Goal: Find specific page/section: Find specific page/section

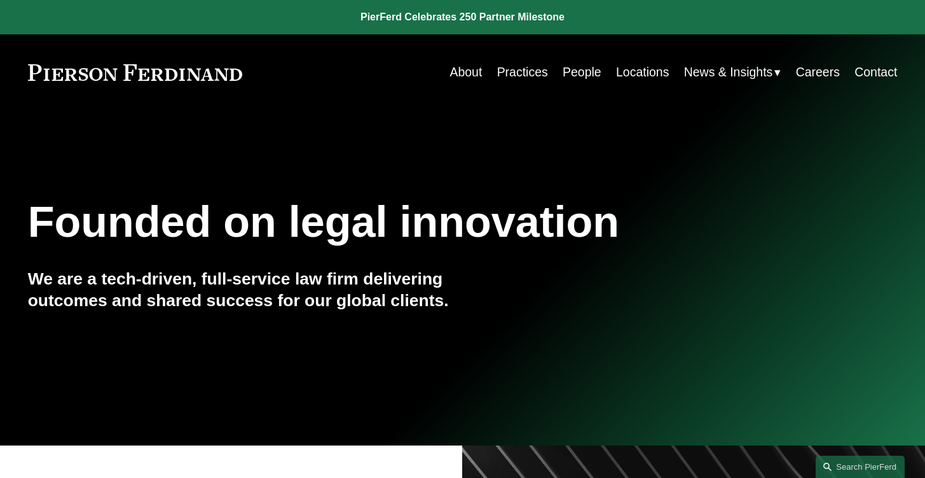
click at [621, 74] on link "Locations" at bounding box center [642, 72] width 53 height 25
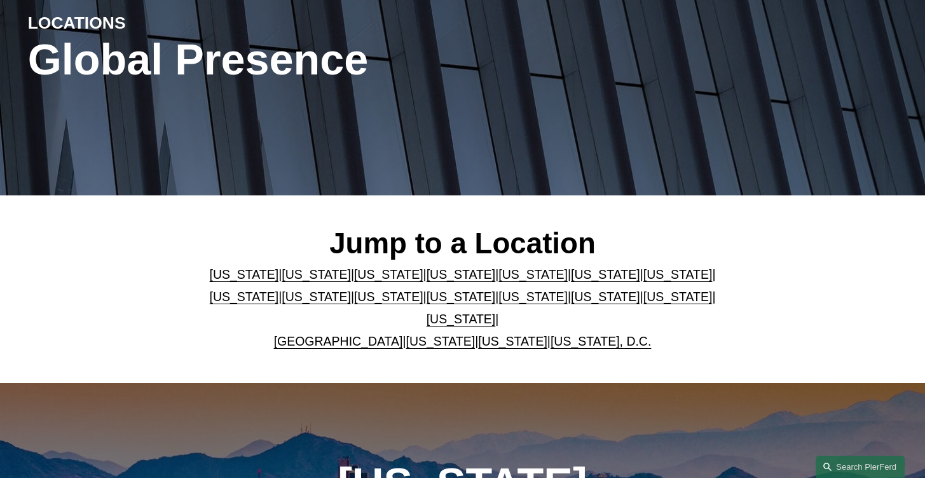
scroll to position [178, 0]
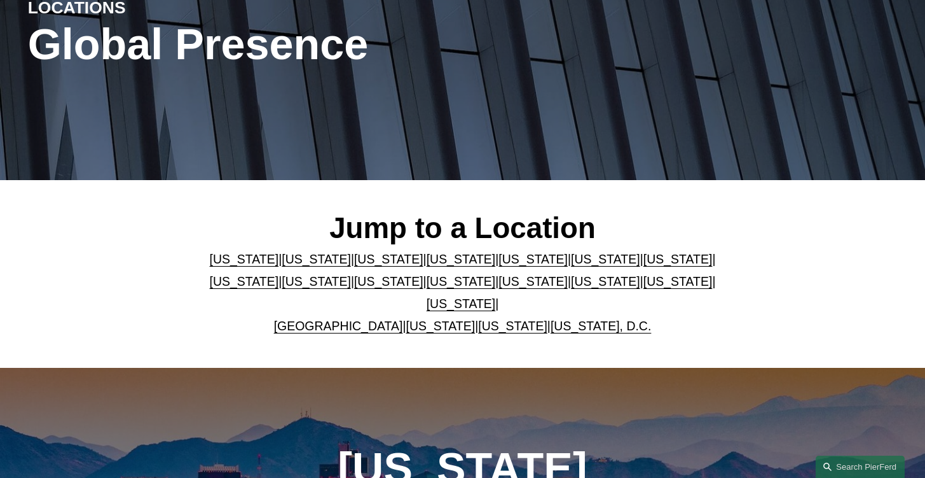
click at [355, 337] on p "[US_STATE] | [US_STATE] | [US_STATE] | [US_STATE] | [US_STATE] | [US_STATE] | […" at bounding box center [462, 292] width 507 height 89
click at [350, 331] on link "United Kingdom" at bounding box center [338, 326] width 129 height 14
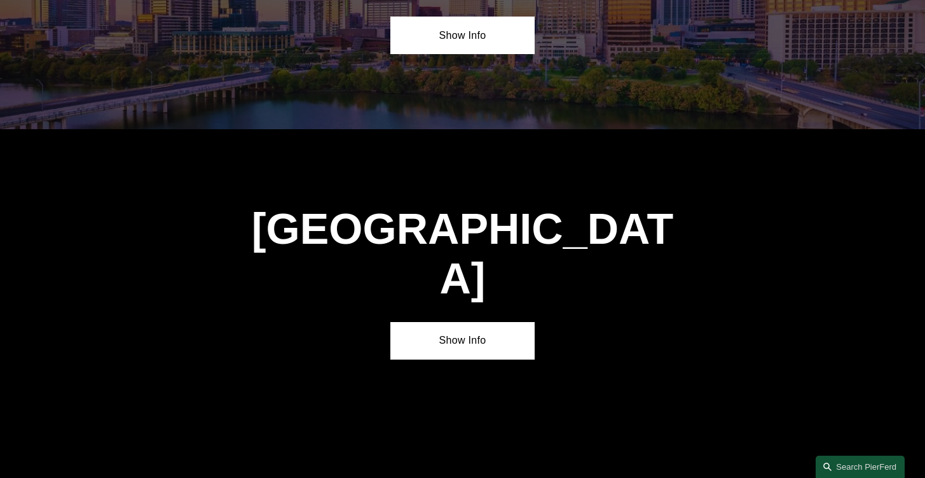
scroll to position [4516, 0]
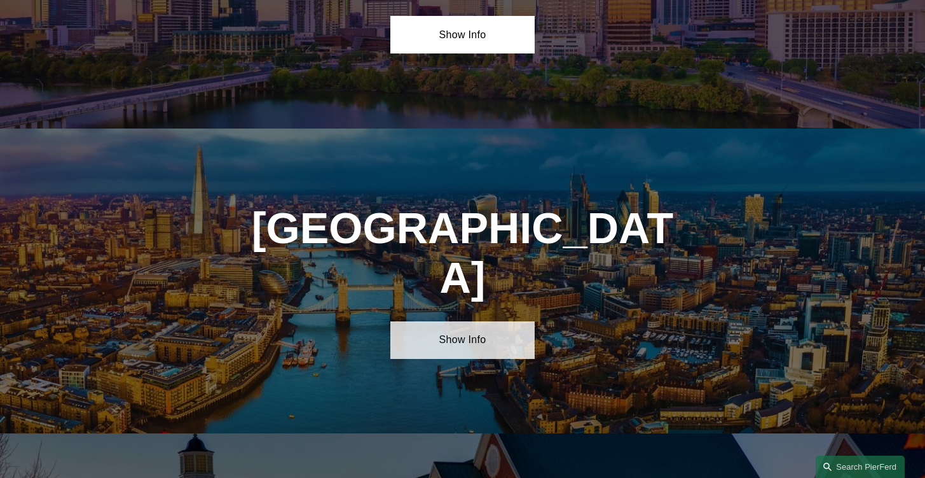
click at [474, 321] on link "Show Info" at bounding box center [462, 340] width 145 height 38
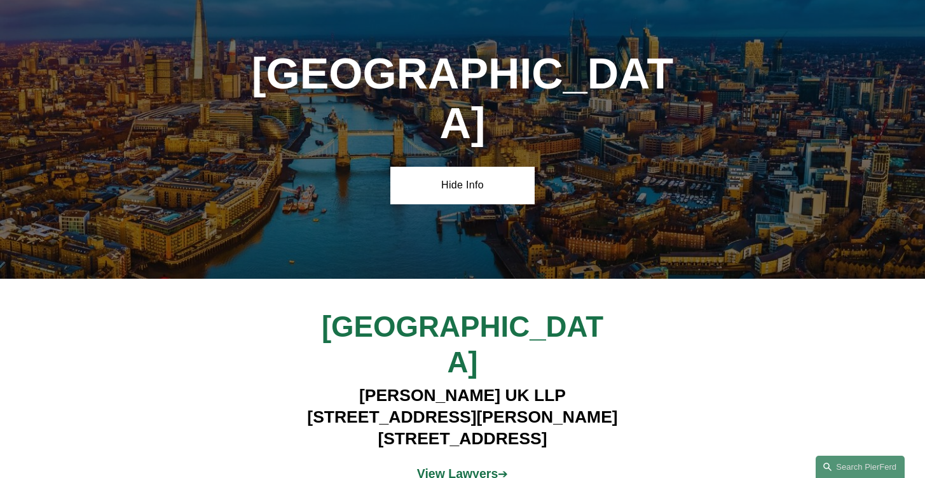
scroll to position [4678, 0]
